Goal: Information Seeking & Learning: Learn about a topic

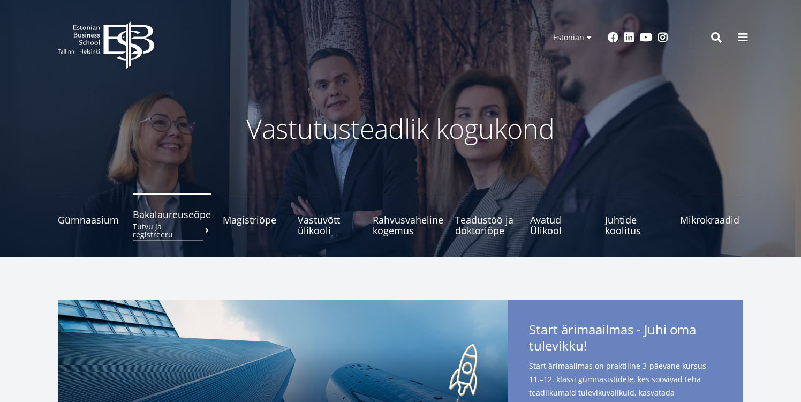
click at [183, 223] on small "Tutvu ja registreeru" at bounding box center [172, 230] width 78 height 16
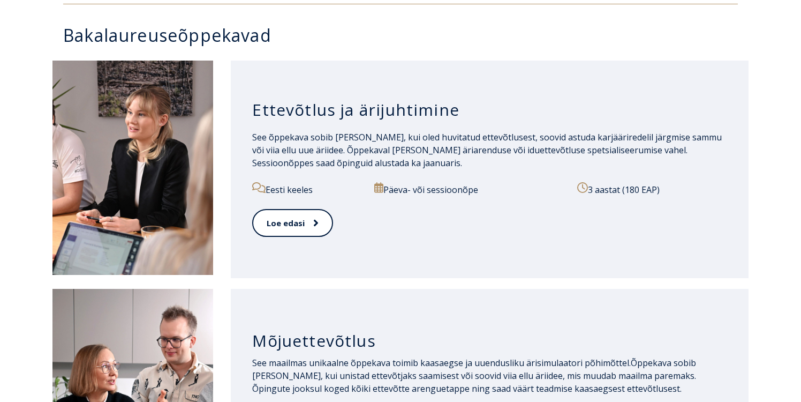
scroll to position [522, 0]
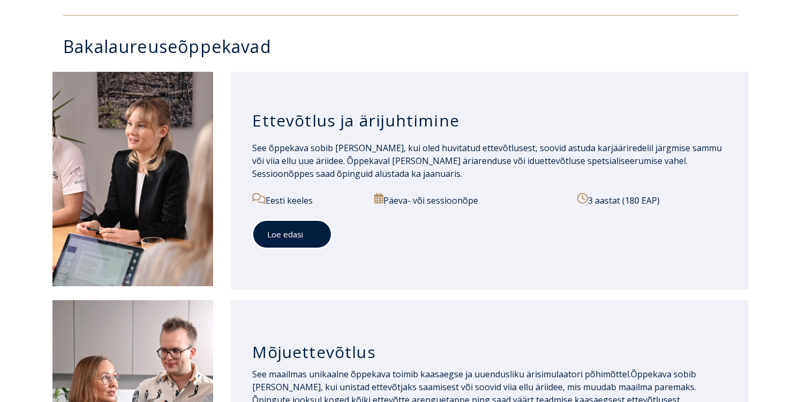
click at [323, 240] on link "Loe edasi" at bounding box center [292, 234] width 80 height 29
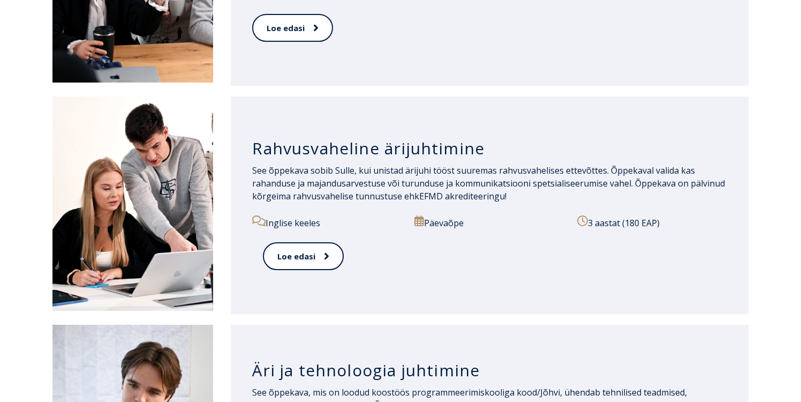
scroll to position [955, 0]
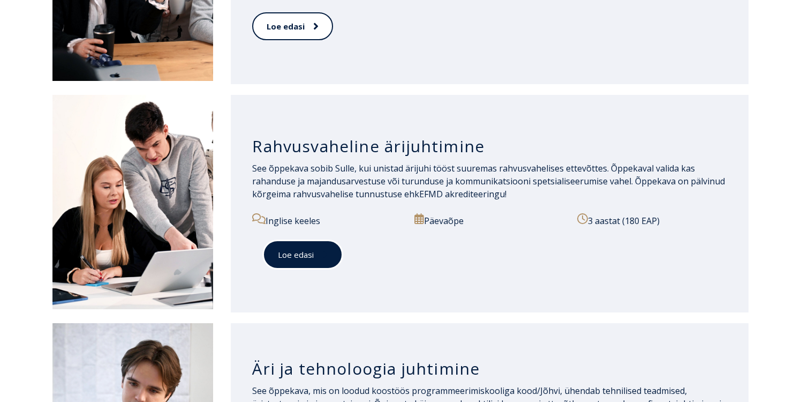
click at [319, 253] on span at bounding box center [321, 254] width 14 height 11
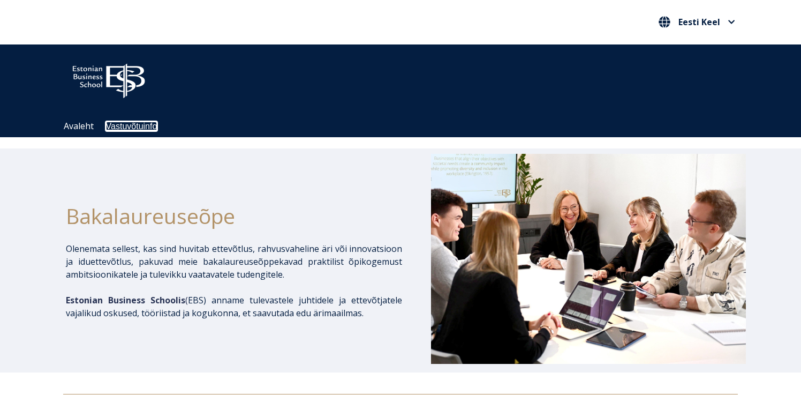
click at [123, 125] on link "Vastuvõtuinfo" at bounding box center [131, 126] width 51 height 9
